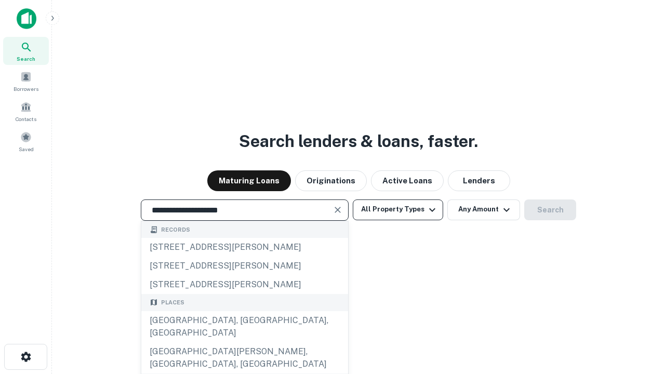
click at [244, 342] on div "[GEOGRAPHIC_DATA], [GEOGRAPHIC_DATA], [GEOGRAPHIC_DATA]" at bounding box center [244, 326] width 207 height 31
click at [398, 209] on button "All Property Types" at bounding box center [398, 209] width 90 height 21
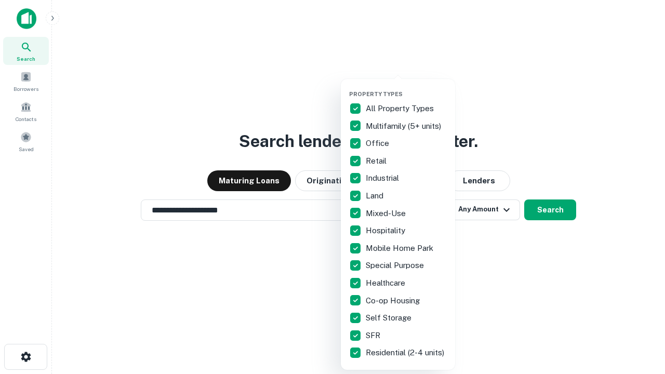
type input "**********"
click at [406, 87] on button "button" at bounding box center [406, 87] width 114 height 1
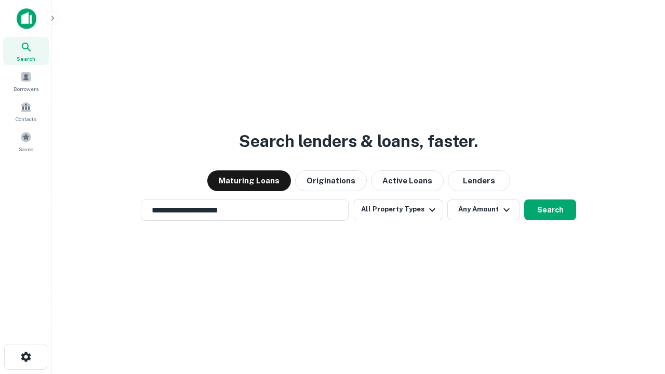
scroll to position [6, 125]
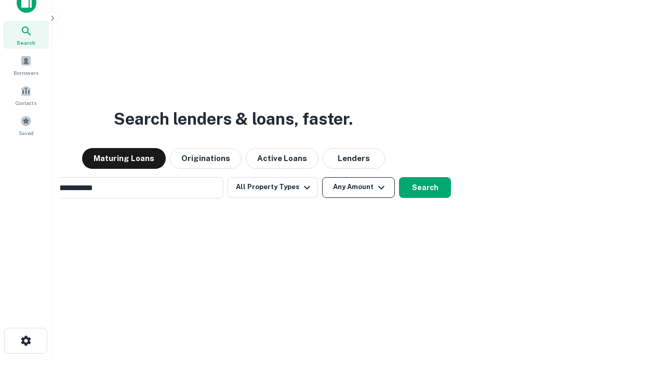
click at [322, 177] on button "Any Amount" at bounding box center [358, 187] width 73 height 21
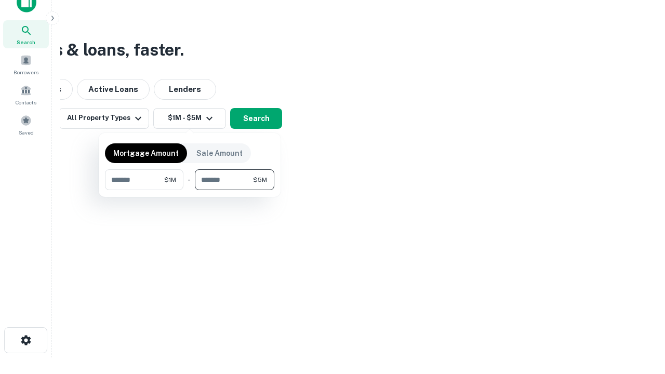
type input "*******"
click at [190, 190] on button "button" at bounding box center [189, 190] width 169 height 1
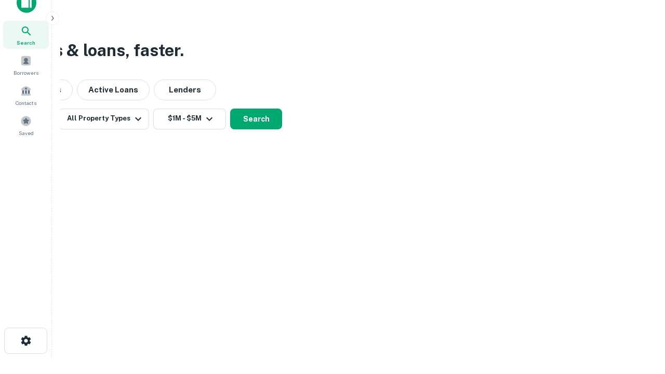
scroll to position [6, 192]
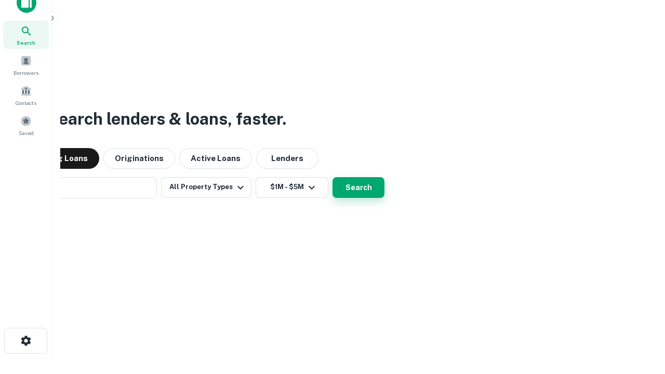
click at [332, 177] on button "Search" at bounding box center [358, 187] width 52 height 21
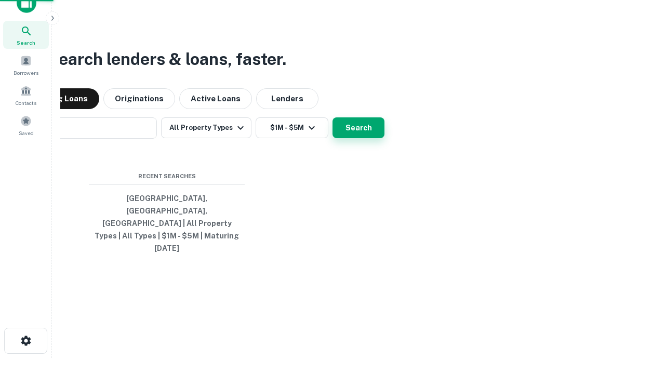
scroll to position [28, 294]
